Goal: Task Accomplishment & Management: Manage account settings

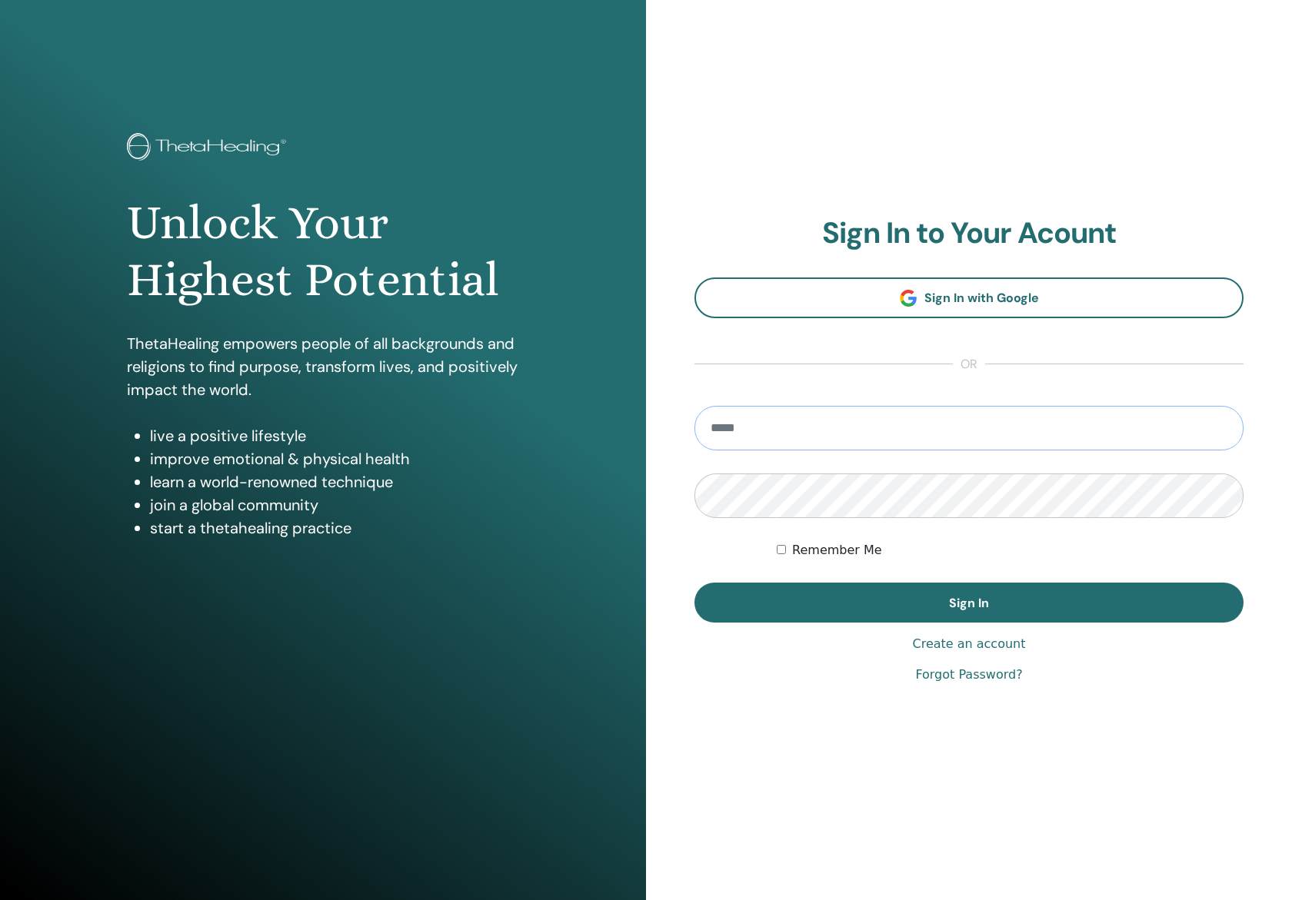
type input "**********"
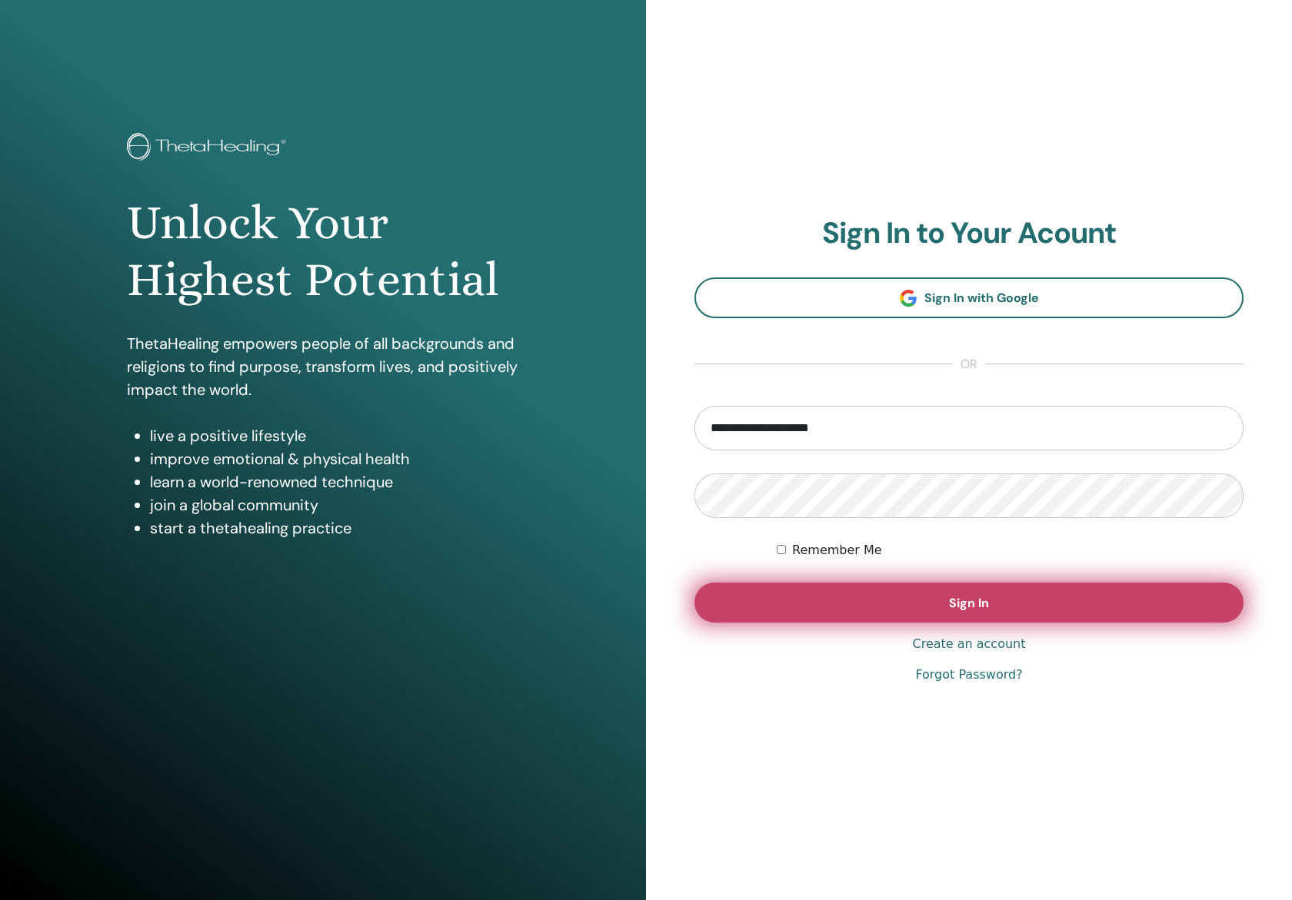
click at [882, 592] on button "Sign In" at bounding box center [968, 603] width 549 height 40
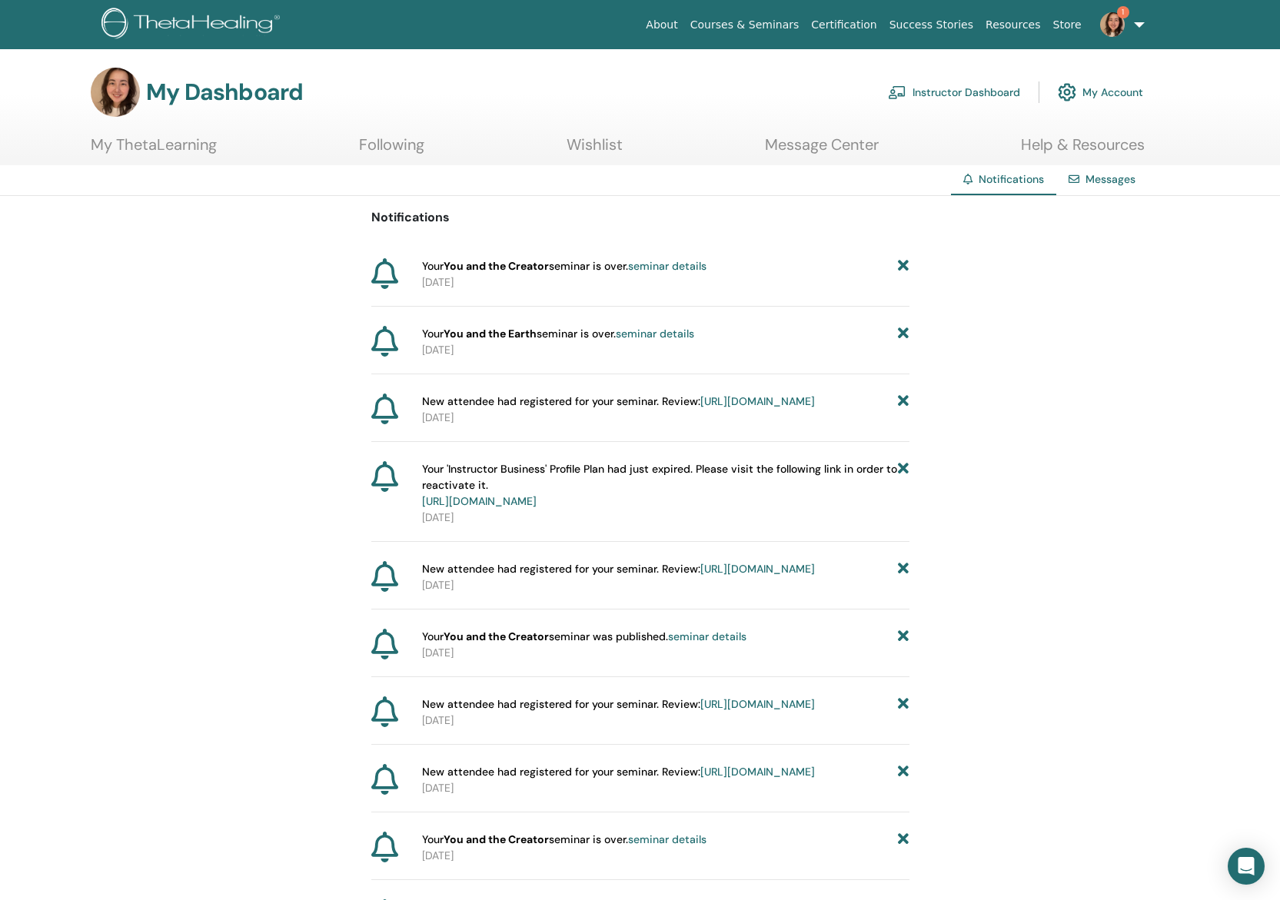
click at [687, 271] on link "seminar details" at bounding box center [667, 266] width 78 height 14
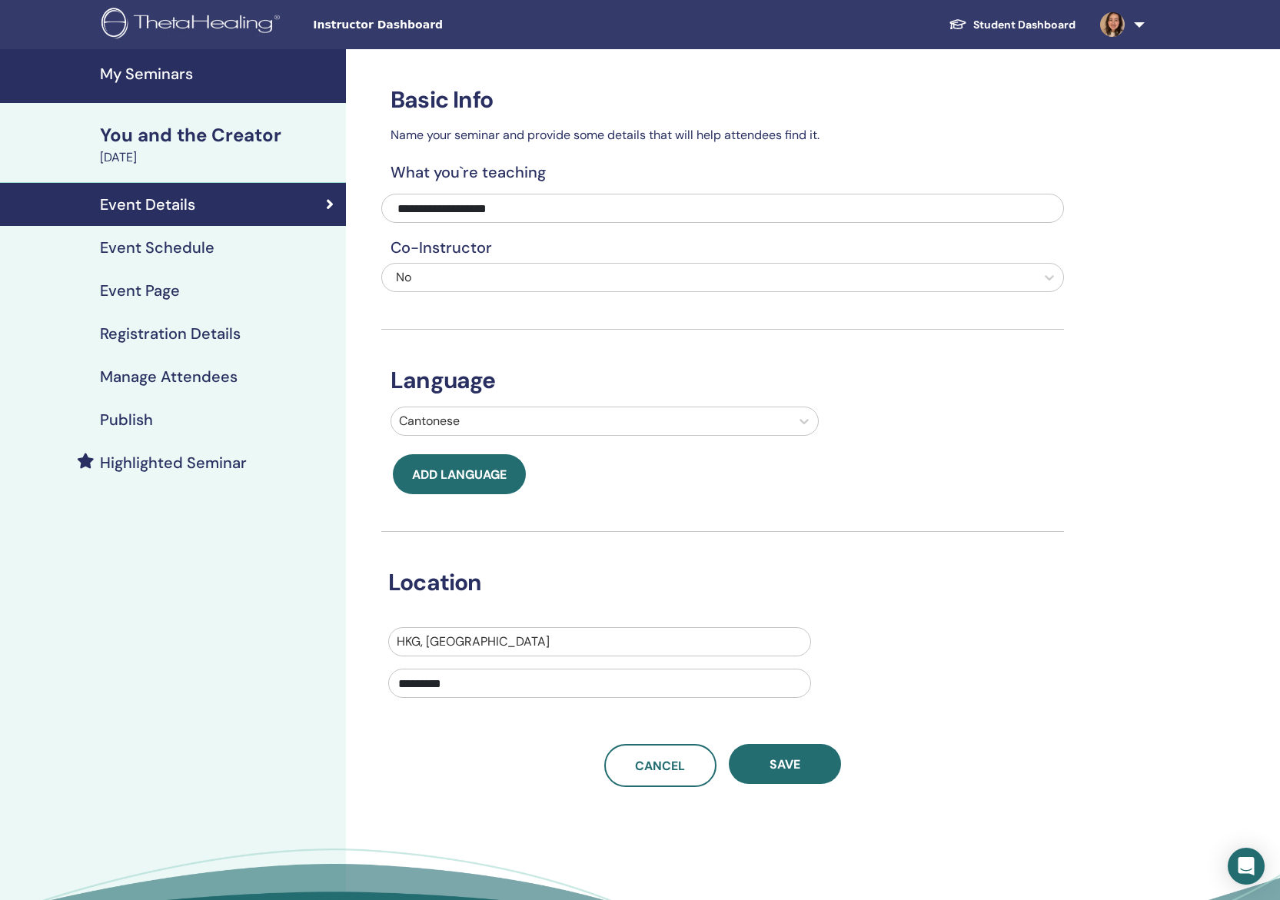
click at [138, 414] on h4 "Publish" at bounding box center [126, 420] width 53 height 18
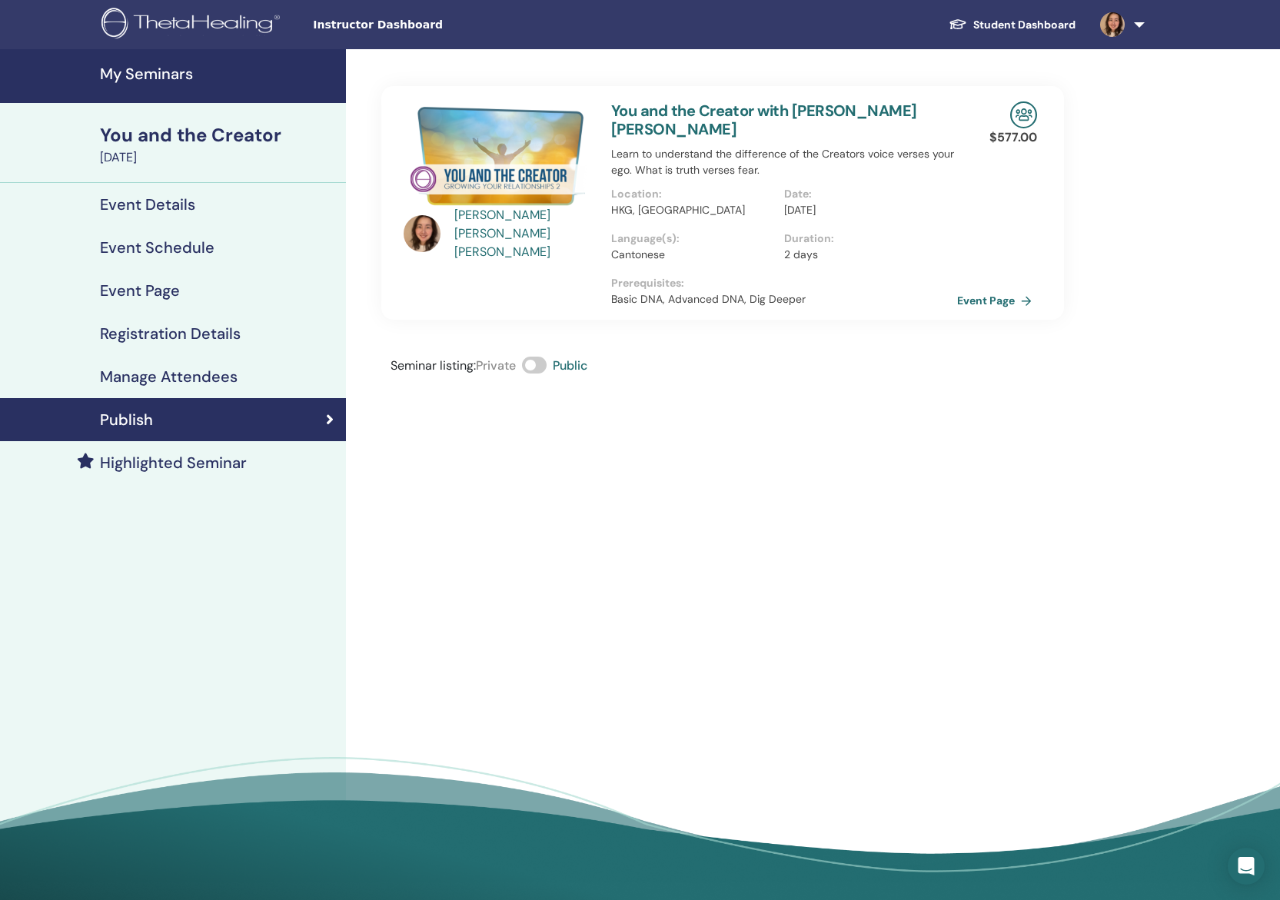
click at [199, 343] on h4 "Registration Details" at bounding box center [170, 334] width 141 height 18
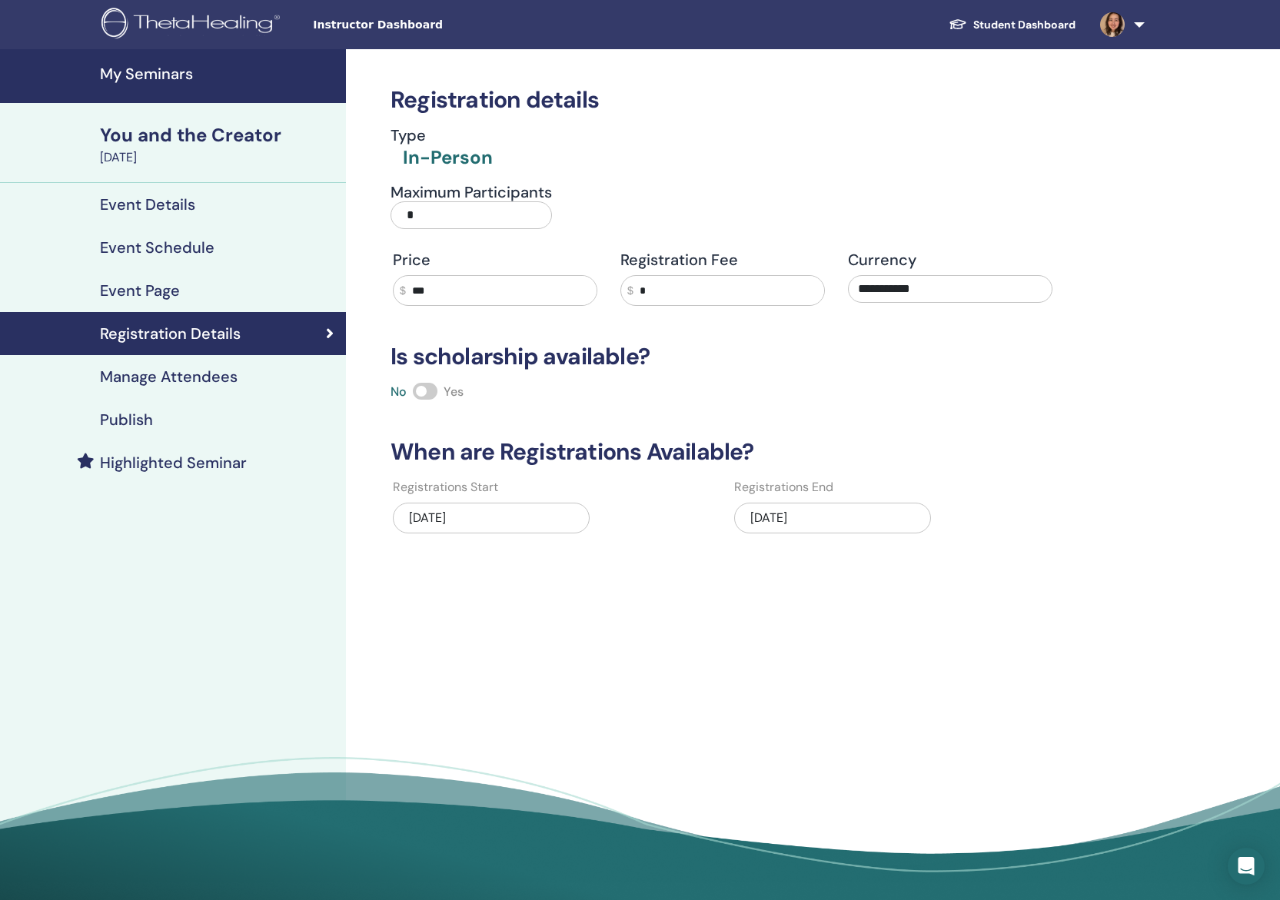
click at [186, 207] on h4 "Event Details" at bounding box center [147, 204] width 95 height 18
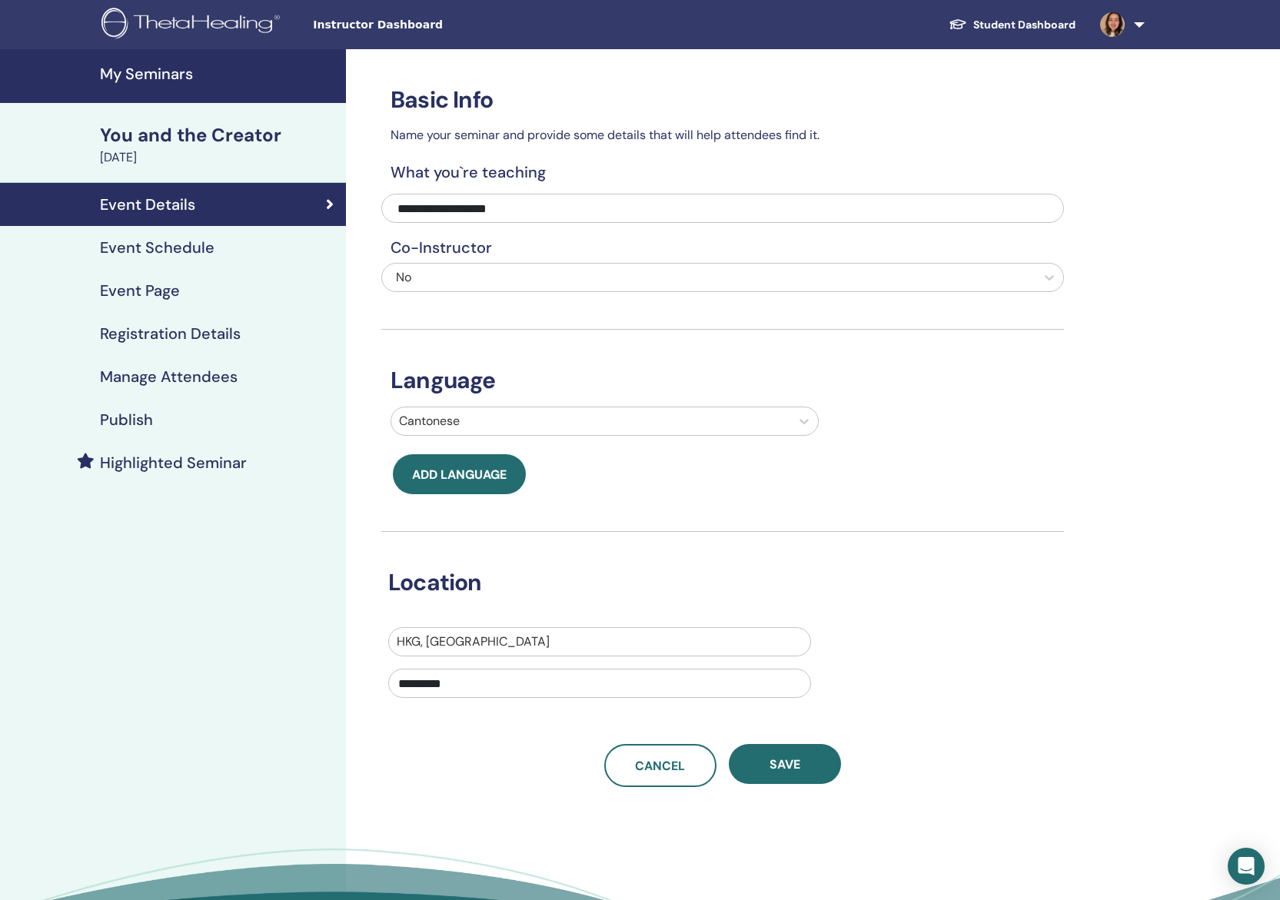
click at [203, 292] on div "Event Page" at bounding box center [172, 290] width 321 height 18
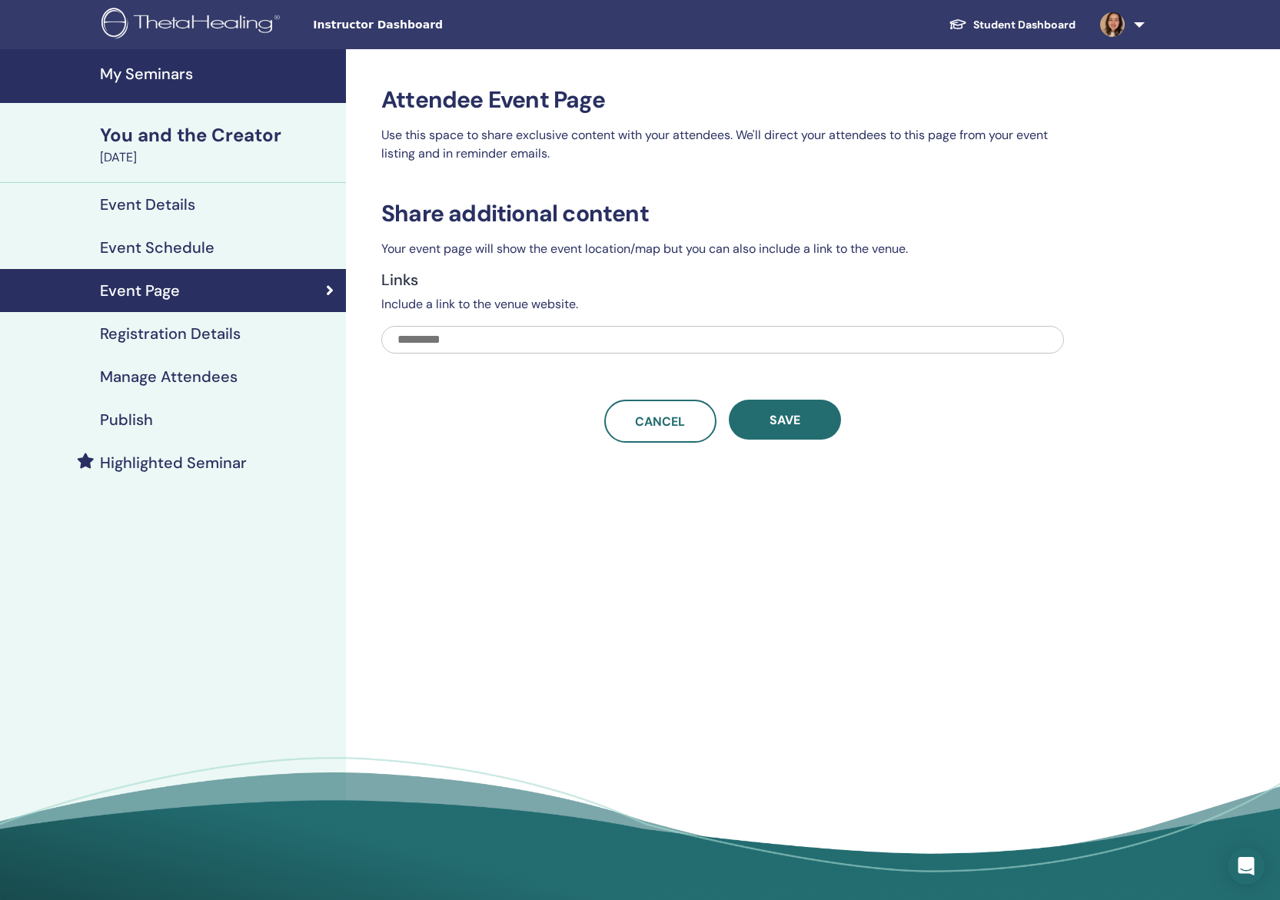
click at [224, 255] on div "Event Schedule" at bounding box center [172, 247] width 321 height 18
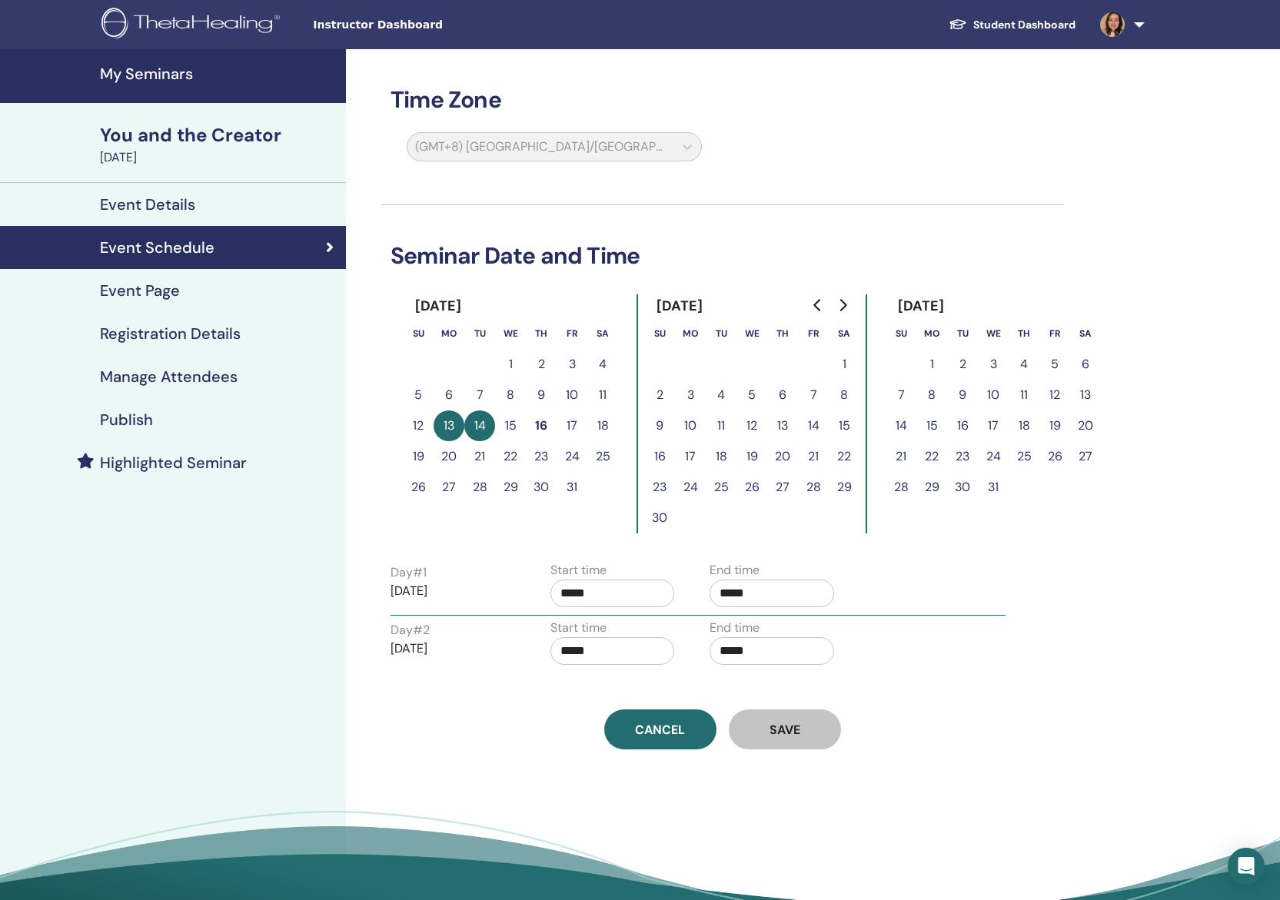
click at [213, 328] on h4 "Registration Details" at bounding box center [170, 334] width 141 height 18
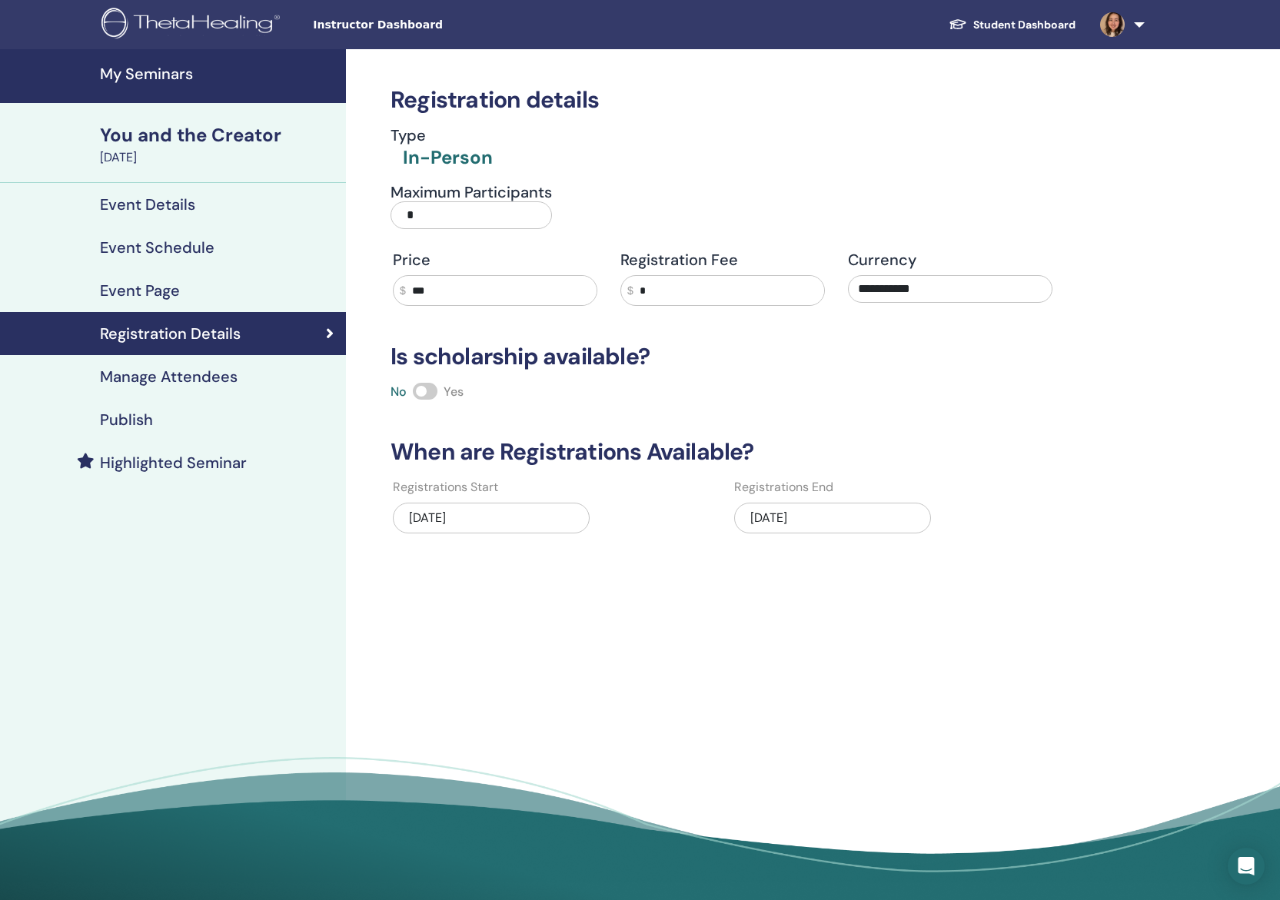
click at [202, 371] on h4 "Manage Attendees" at bounding box center [169, 377] width 138 height 18
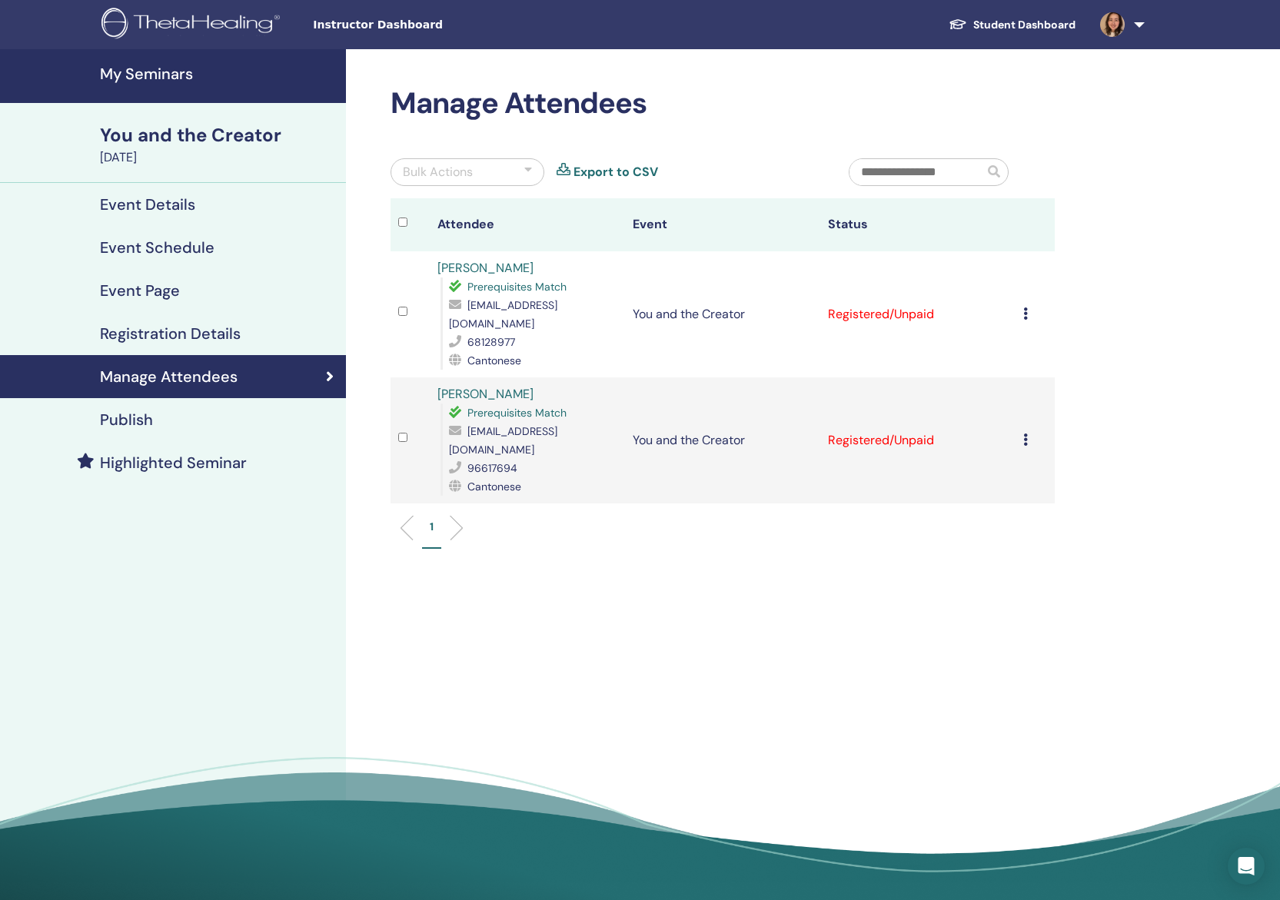
click at [1024, 308] on icon at bounding box center [1026, 314] width 5 height 12
click at [1016, 432] on p "Complete and Certify" at bounding box center [1026, 433] width 122 height 18
click at [1027, 434] on icon at bounding box center [1026, 440] width 5 height 12
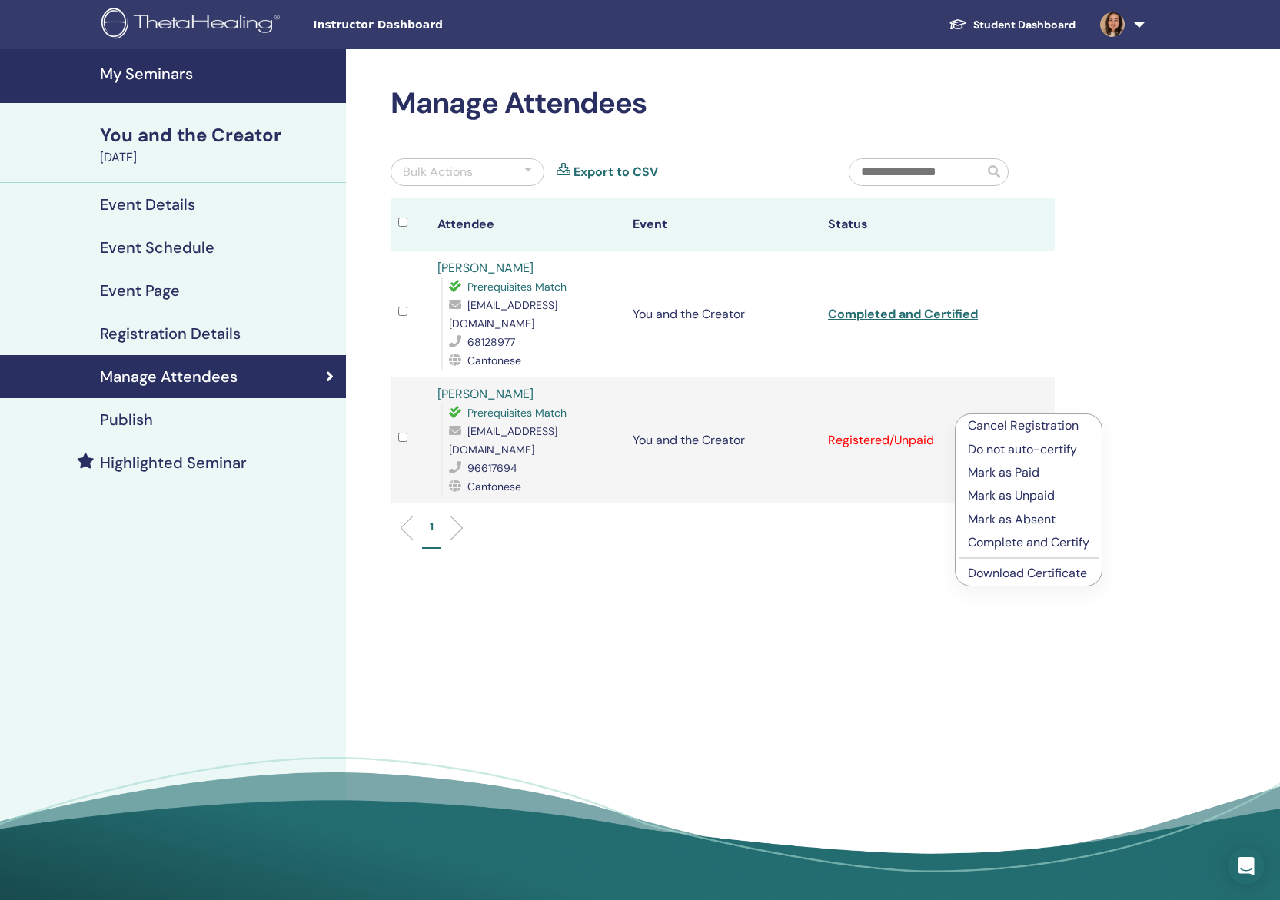
click at [1020, 544] on p "Complete and Certify" at bounding box center [1029, 543] width 122 height 18
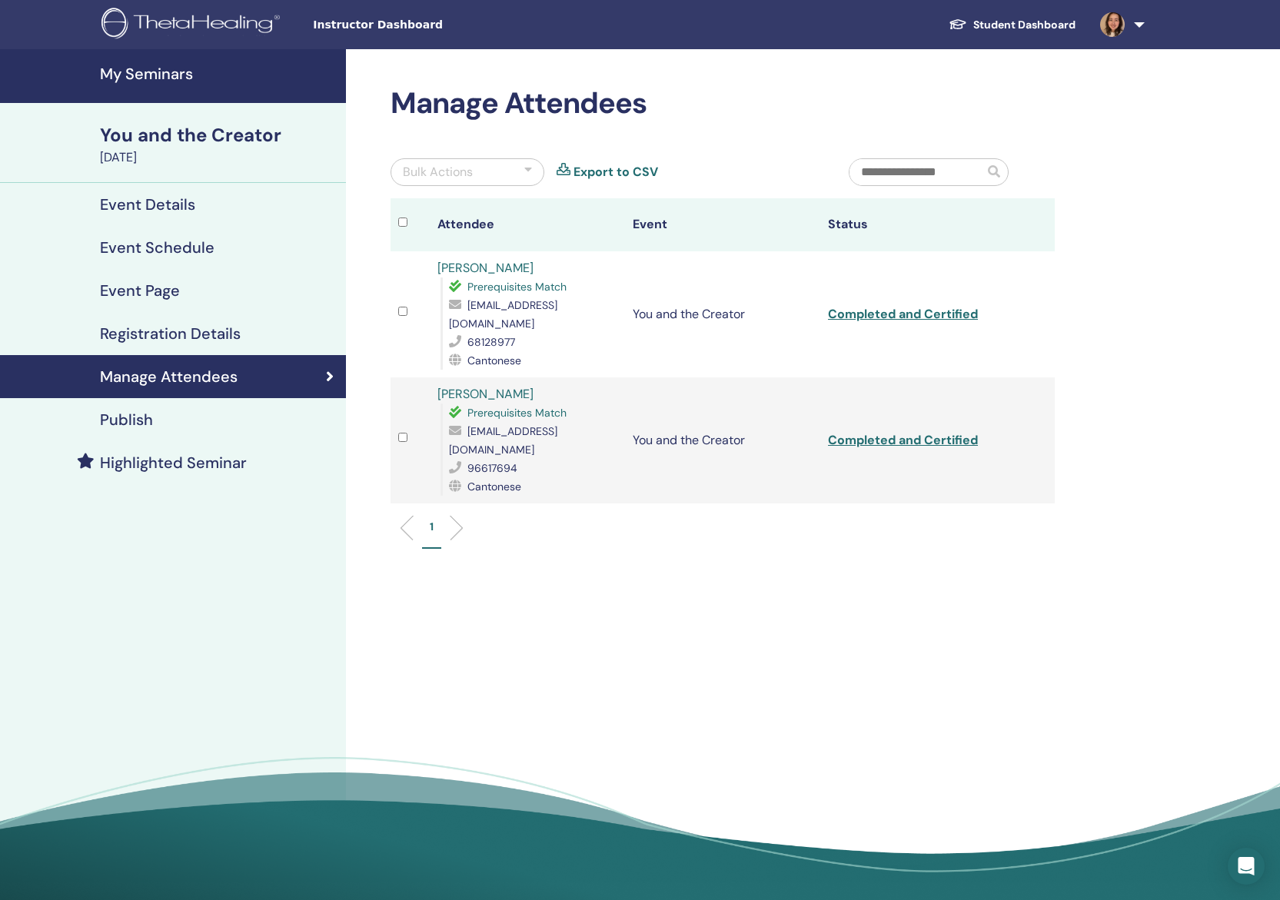
click at [481, 386] on link "[PERSON_NAME]" at bounding box center [486, 394] width 96 height 16
